Goal: Transaction & Acquisition: Purchase product/service

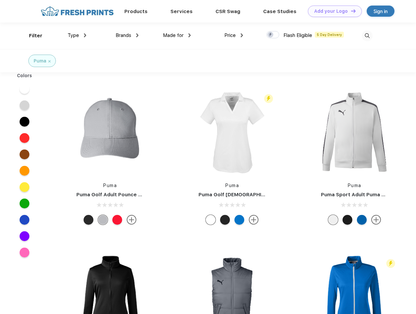
click at [333, 11] on link "Add your Logo Design Tool" at bounding box center [335, 11] width 54 height 11
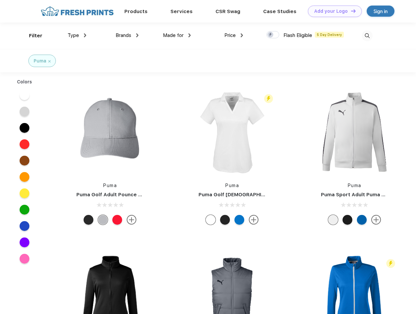
click at [0, 0] on div "Design Tool" at bounding box center [0, 0] width 0 height 0
click at [351, 11] on link "Add your Logo Design Tool" at bounding box center [335, 11] width 54 height 11
click at [31, 36] on div "Filter" at bounding box center [35, 36] width 13 height 8
click at [77, 35] on span "Type" at bounding box center [73, 35] width 11 height 6
click at [127, 35] on span "Brands" at bounding box center [124, 35] width 16 height 6
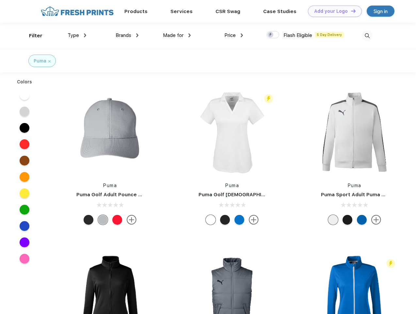
click at [177, 35] on span "Made for" at bounding box center [173, 35] width 21 height 6
click at [234, 35] on span "Price" at bounding box center [230, 35] width 11 height 6
click at [273, 35] on div at bounding box center [273, 34] width 13 height 7
click at [271, 35] on input "checkbox" at bounding box center [269, 33] width 4 height 4
click at [367, 36] on img at bounding box center [367, 35] width 11 height 11
